Goal: Find specific page/section: Find specific page/section

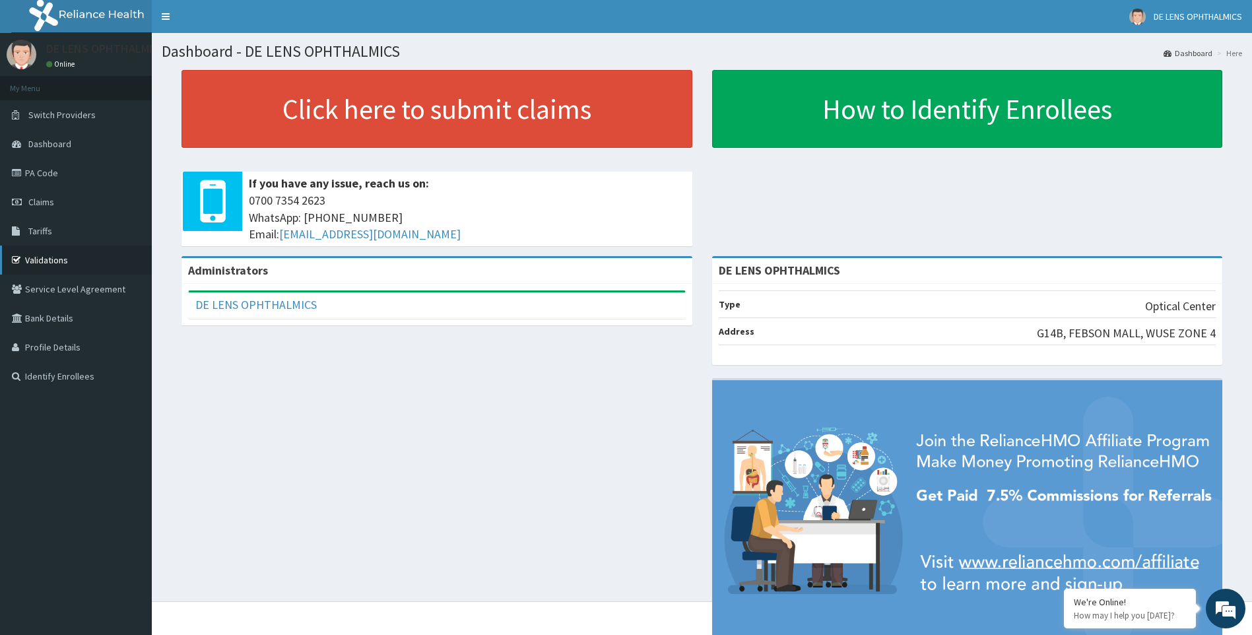
click at [48, 254] on link "Validations" at bounding box center [76, 260] width 152 height 29
